Goal: Information Seeking & Learning: Learn about a topic

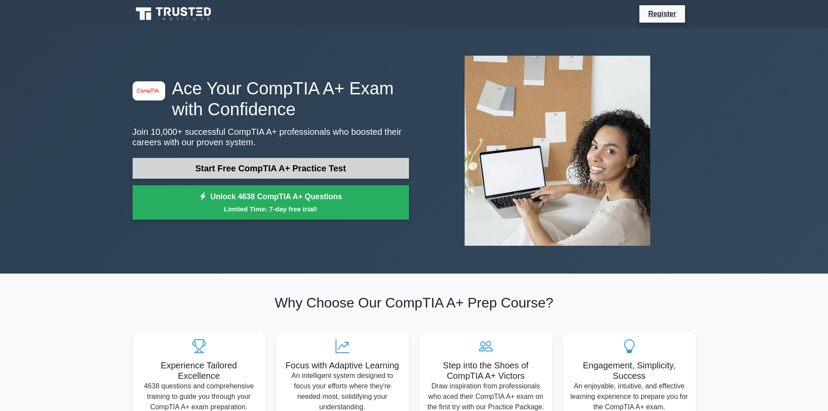
click at [289, 165] on link "Start Free CompTIA A+ Practice Test" at bounding box center [271, 168] width 276 height 21
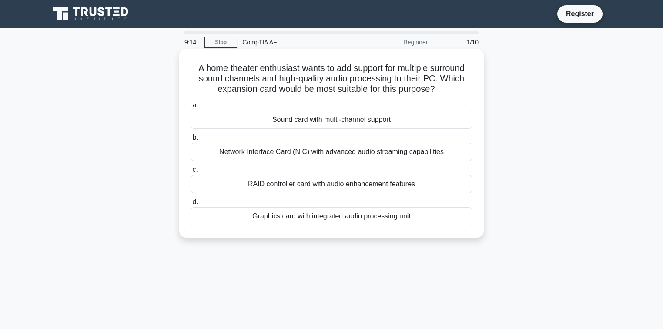
click at [334, 120] on div "Sound card with multi-channel support" at bounding box center [331, 119] width 282 height 18
click at [190, 108] on input "a. Sound card with multi-channel support" at bounding box center [190, 106] width 0 height 6
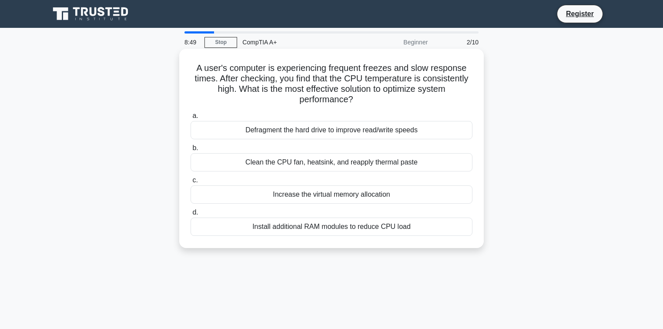
click at [417, 163] on div "Clean the CPU fan, heatsink, and reapply thermal paste" at bounding box center [331, 162] width 282 height 18
click at [190, 151] on input "b. Clean the CPU fan, heatsink, and reapply thermal paste" at bounding box center [190, 148] width 0 height 6
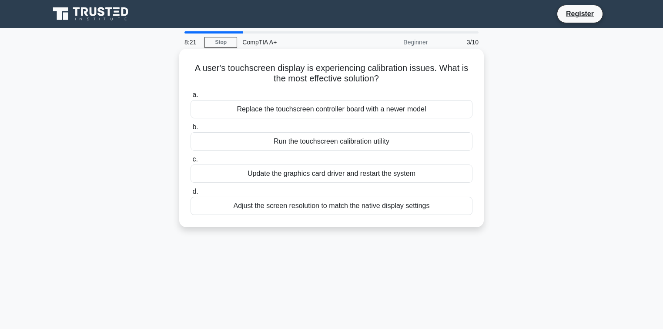
click at [341, 144] on div "Run the touchscreen calibration utility" at bounding box center [331, 141] width 282 height 18
click at [190, 130] on input "b. Run the touchscreen calibration utility" at bounding box center [190, 127] width 0 height 6
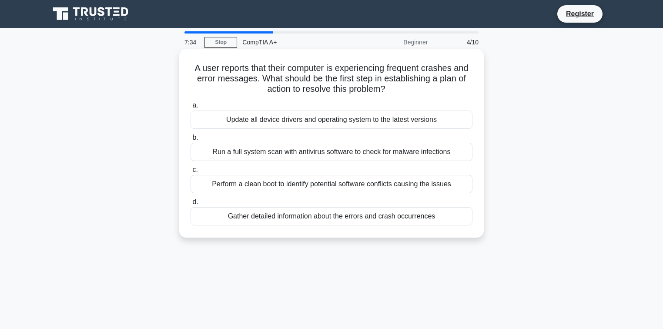
click at [263, 126] on div "Update all device drivers and operating system to the latest versions" at bounding box center [331, 119] width 282 height 18
click at [190, 108] on input "a. Update all device drivers and operating system to the latest versions" at bounding box center [190, 106] width 0 height 6
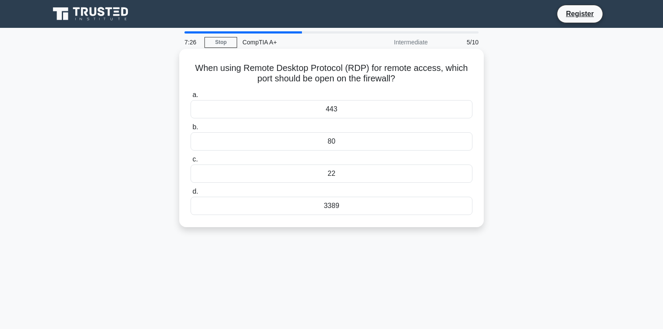
click at [364, 142] on div "80" at bounding box center [331, 141] width 282 height 18
click at [190, 130] on input "b. 80" at bounding box center [190, 127] width 0 height 6
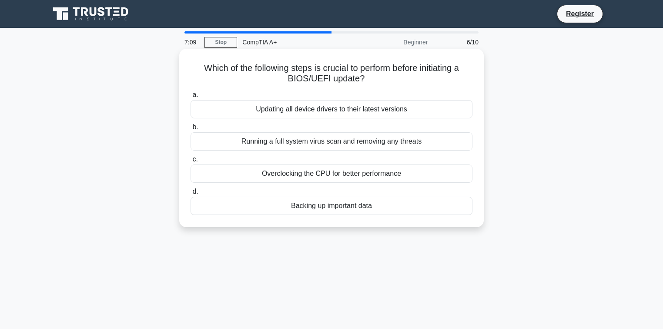
click at [370, 207] on div "Backing up important data" at bounding box center [331, 205] width 282 height 18
click at [190, 194] on input "d. Backing up important data" at bounding box center [190, 192] width 0 height 6
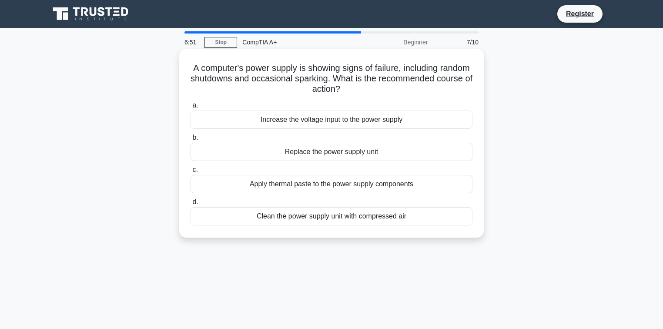
click at [375, 153] on div "Replace the power supply unit" at bounding box center [331, 152] width 282 height 18
click at [190, 140] on input "b. Replace the power supply unit" at bounding box center [190, 138] width 0 height 6
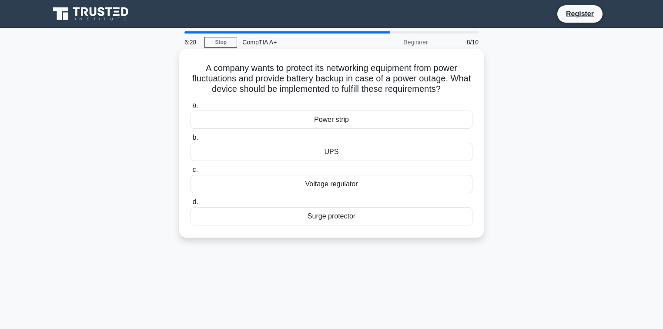
click at [351, 153] on div "UPS" at bounding box center [331, 152] width 282 height 18
click at [190, 140] on input "b. UPS" at bounding box center [190, 138] width 0 height 6
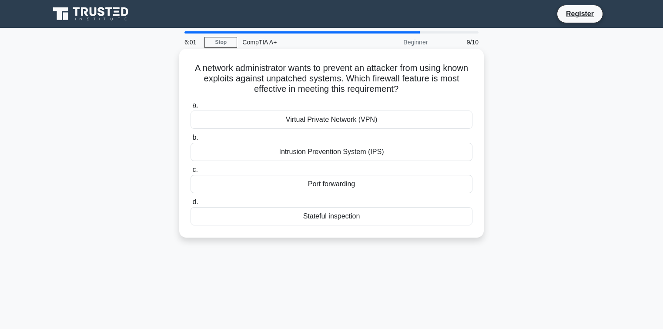
click at [378, 152] on div "Intrusion Prevention System (IPS)" at bounding box center [331, 152] width 282 height 18
click at [190, 140] on input "b. Intrusion Prevention System (IPS)" at bounding box center [190, 138] width 0 height 6
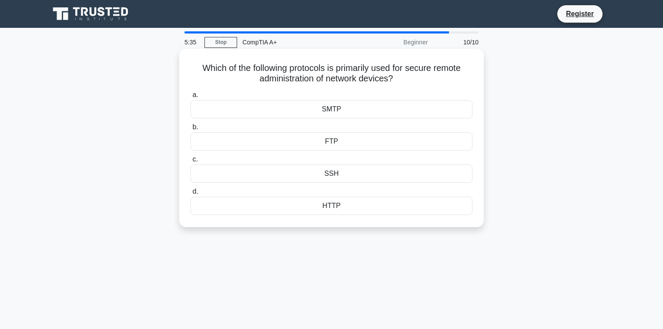
click at [335, 173] on div "SSH" at bounding box center [331, 173] width 282 height 18
click at [190, 162] on input "c. SSH" at bounding box center [190, 159] width 0 height 6
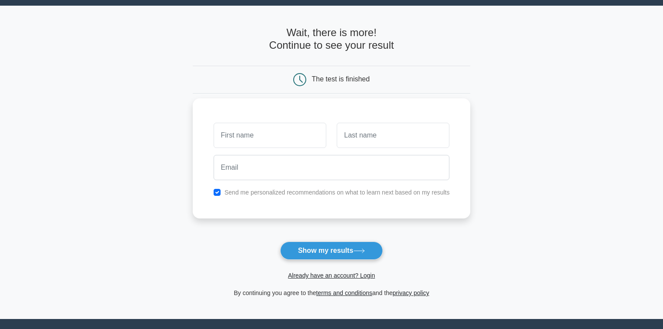
scroll to position [35, 0]
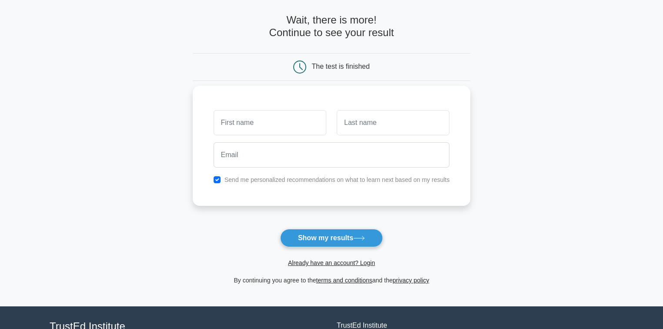
click at [268, 131] on input "text" at bounding box center [269, 122] width 113 height 25
type input "Kimy"
click at [366, 132] on input "text" at bounding box center [392, 122] width 113 height 25
type input "[PERSON_NAME]"
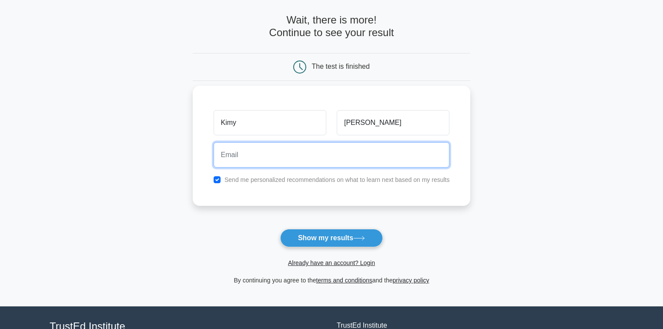
click at [282, 154] on input "email" at bounding box center [331, 154] width 236 height 25
type input "[EMAIL_ADDRESS][DOMAIN_NAME]"
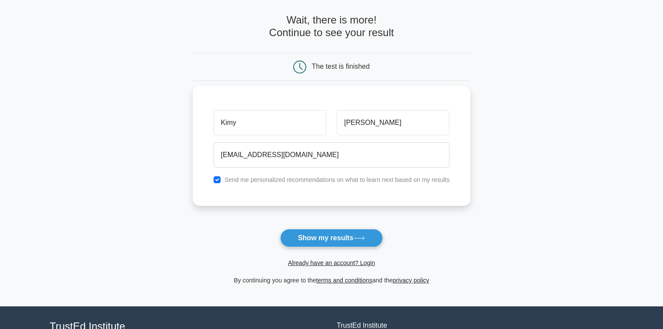
click at [319, 177] on label "Send me personalized recommendations on what to learn next based on my results" at bounding box center [336, 179] width 225 height 7
click at [214, 181] on input "checkbox" at bounding box center [216, 179] width 7 height 7
checkbox input "false"
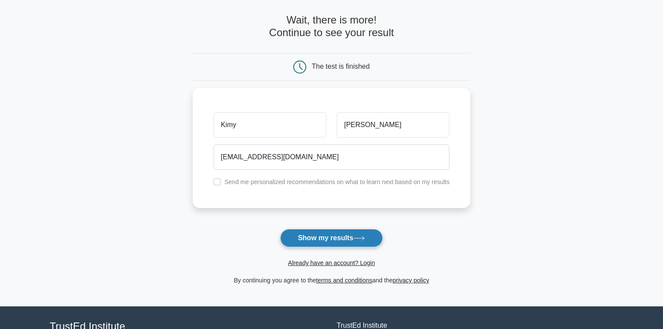
click at [303, 235] on button "Show my results" at bounding box center [331, 238] width 103 height 18
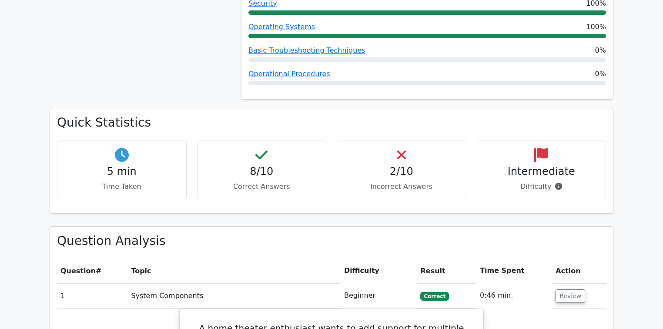
scroll to position [556, 0]
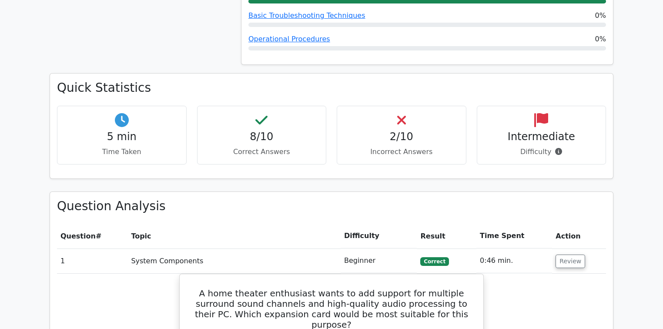
click at [416, 130] on h4 "2/10" at bounding box center [401, 136] width 115 height 13
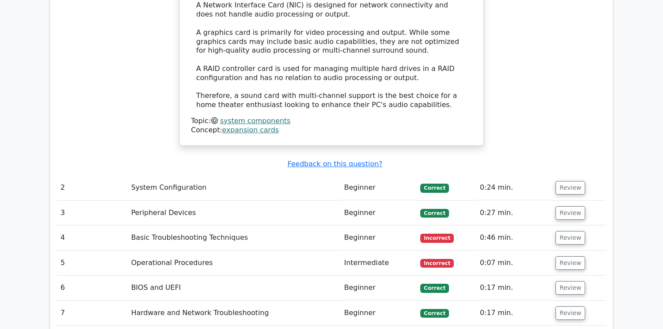
scroll to position [1148, 0]
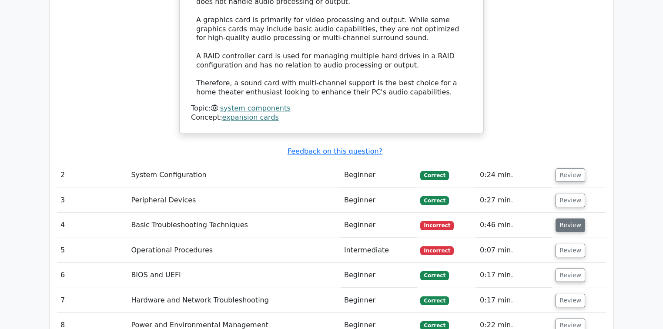
click at [563, 218] on button "Review" at bounding box center [570, 224] width 30 height 13
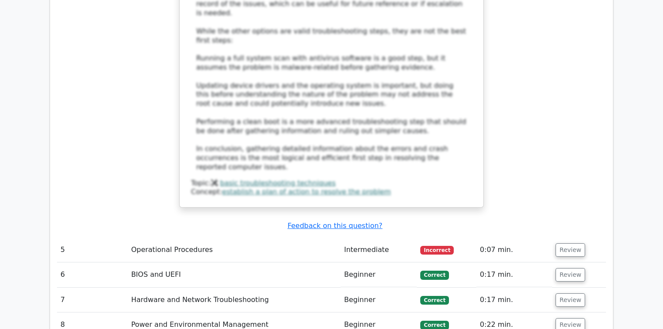
scroll to position [1739, 0]
click at [572, 242] on button "Review" at bounding box center [570, 248] width 30 height 13
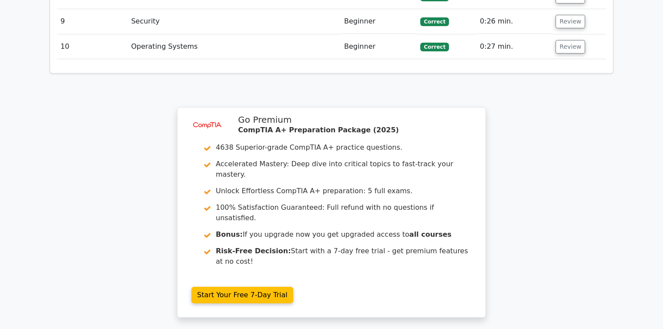
scroll to position [2490, 0]
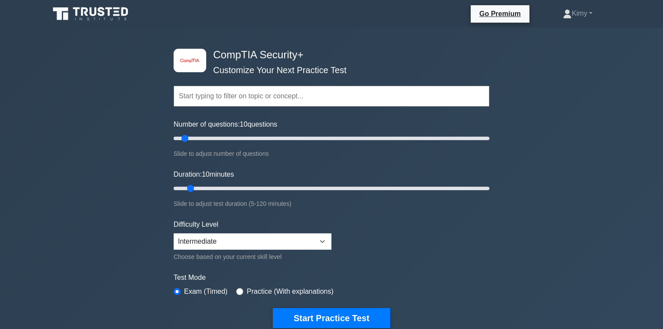
click at [289, 100] on input "text" at bounding box center [331, 96] width 316 height 21
click at [130, 139] on div "image/svg+xml CompTIA Security+ Customize Your Next Practice Test Topics Crypto…" at bounding box center [331, 284] width 663 height 512
drag, startPoint x: 310, startPoint y: 136, endPoint x: 278, endPoint y: 141, distance: 32.6
click at [278, 141] on input "Number of questions: 70 questions" at bounding box center [331, 138] width 316 height 10
drag, startPoint x: 278, startPoint y: 134, endPoint x: 186, endPoint y: 132, distance: 91.8
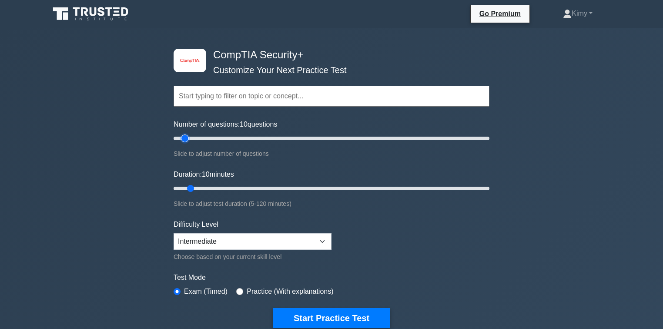
type input "10"
click at [186, 133] on input "Number of questions: 10 questions" at bounding box center [331, 138] width 316 height 10
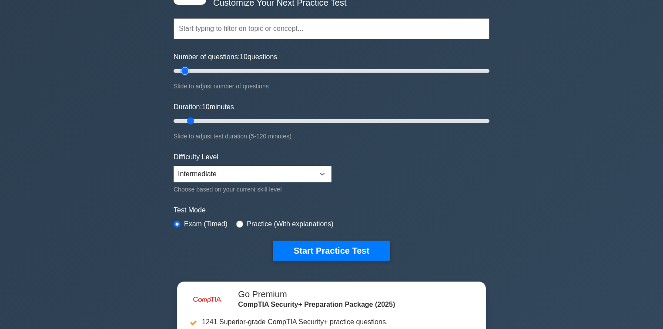
scroll to position [70, 0]
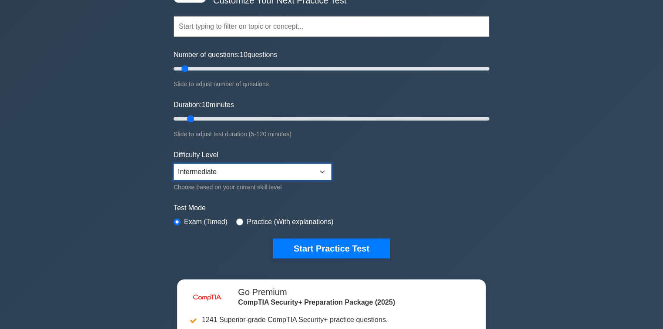
click at [282, 170] on select "Beginner Intermediate Expert" at bounding box center [252, 171] width 158 height 17
click at [376, 166] on form "Topics Cryptography Identity and Access Management Risk Management Network Secu…" at bounding box center [331, 124] width 316 height 269
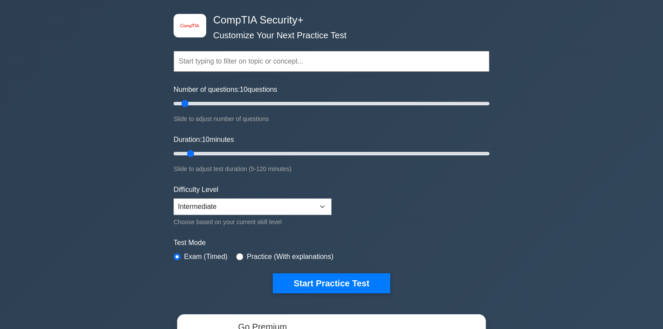
scroll to position [0, 0]
